Goal: Information Seeking & Learning: Learn about a topic

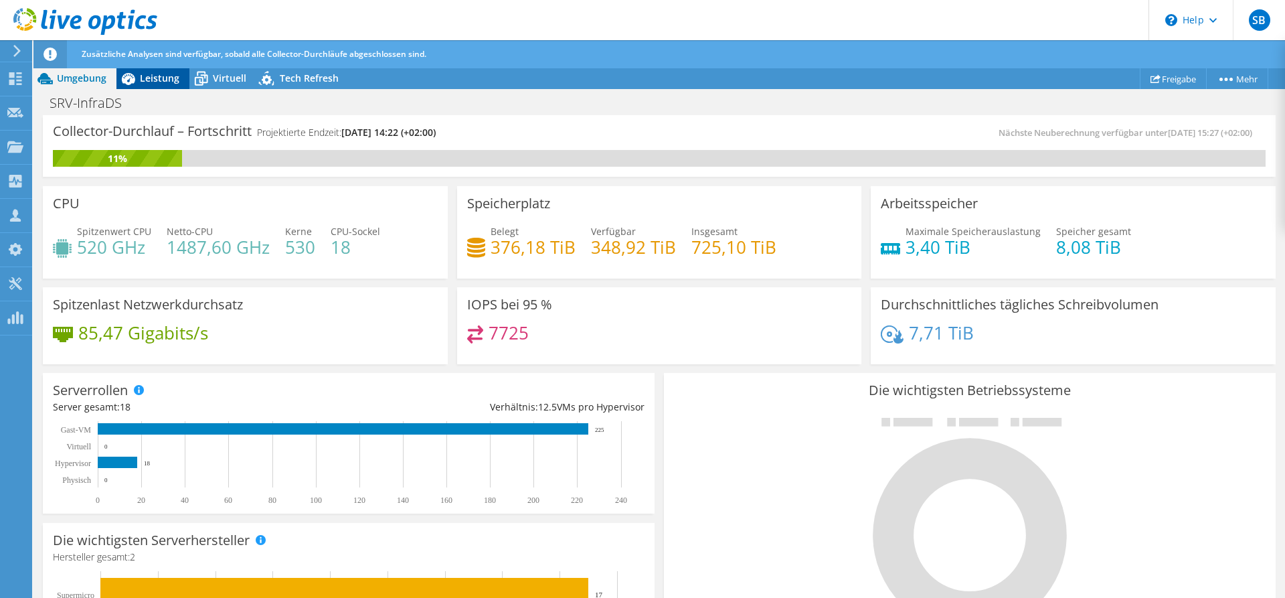
click at [168, 80] on span "Leistung" at bounding box center [159, 78] width 39 height 13
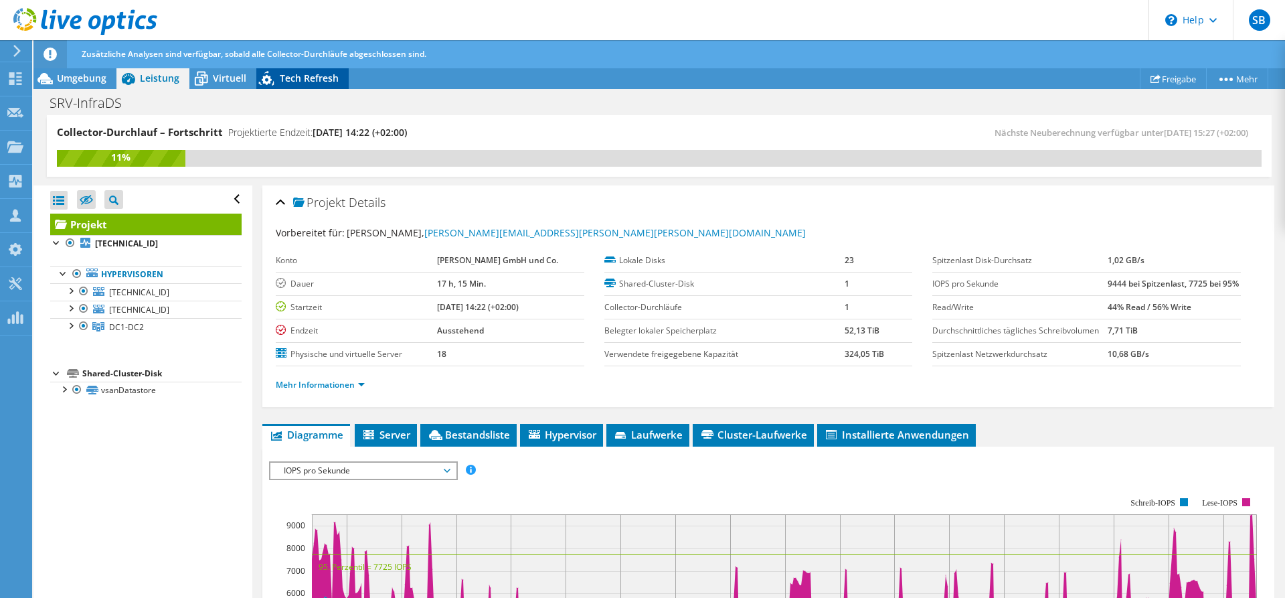
click at [297, 78] on span "Tech Refresh" at bounding box center [309, 78] width 59 height 13
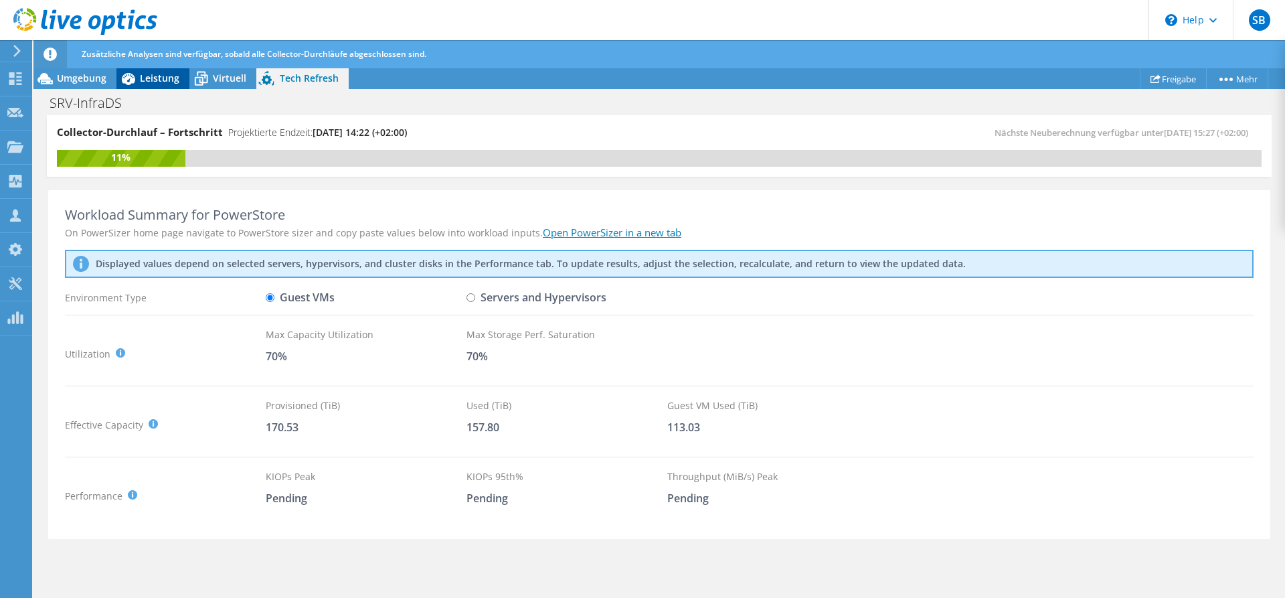
click at [163, 83] on span "Leistung" at bounding box center [159, 78] width 39 height 13
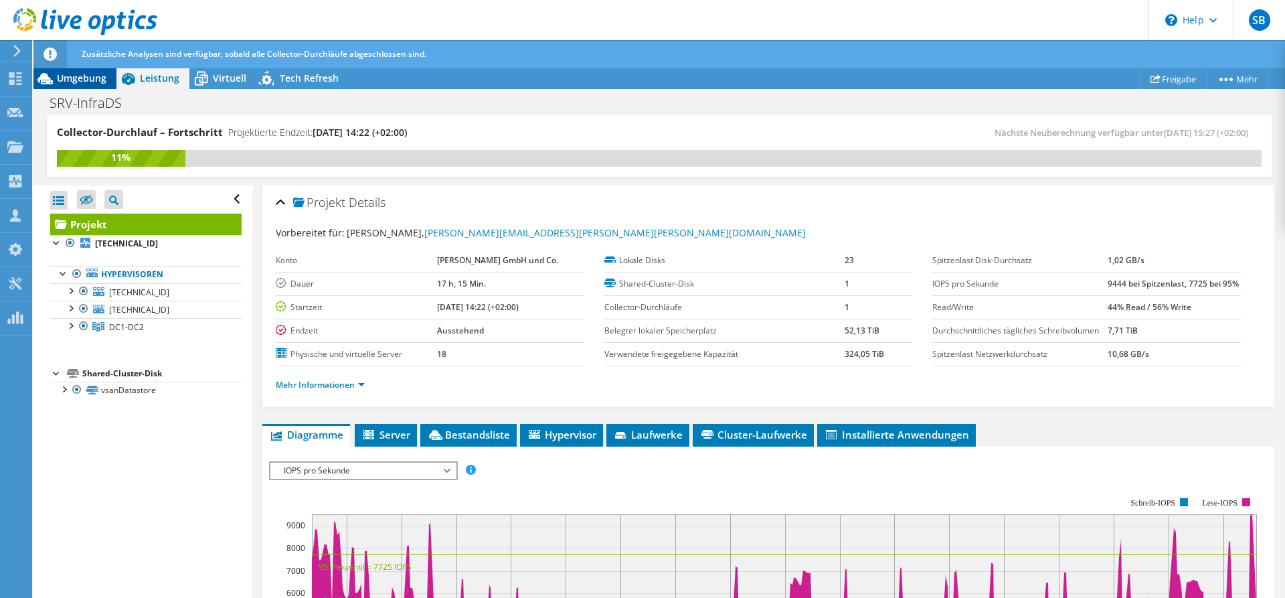
click at [101, 77] on span "Umgebung" at bounding box center [82, 78] width 50 height 13
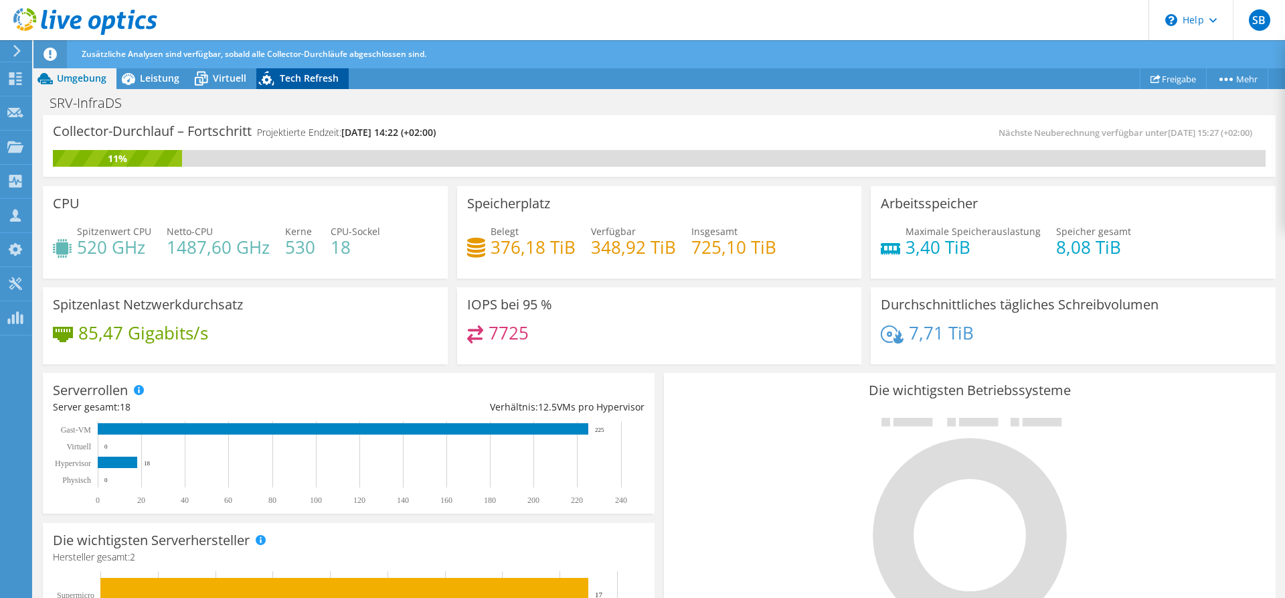
click at [280, 78] on span "Tech Refresh" at bounding box center [309, 78] width 59 height 13
